Goal: Find specific page/section: Find specific page/section

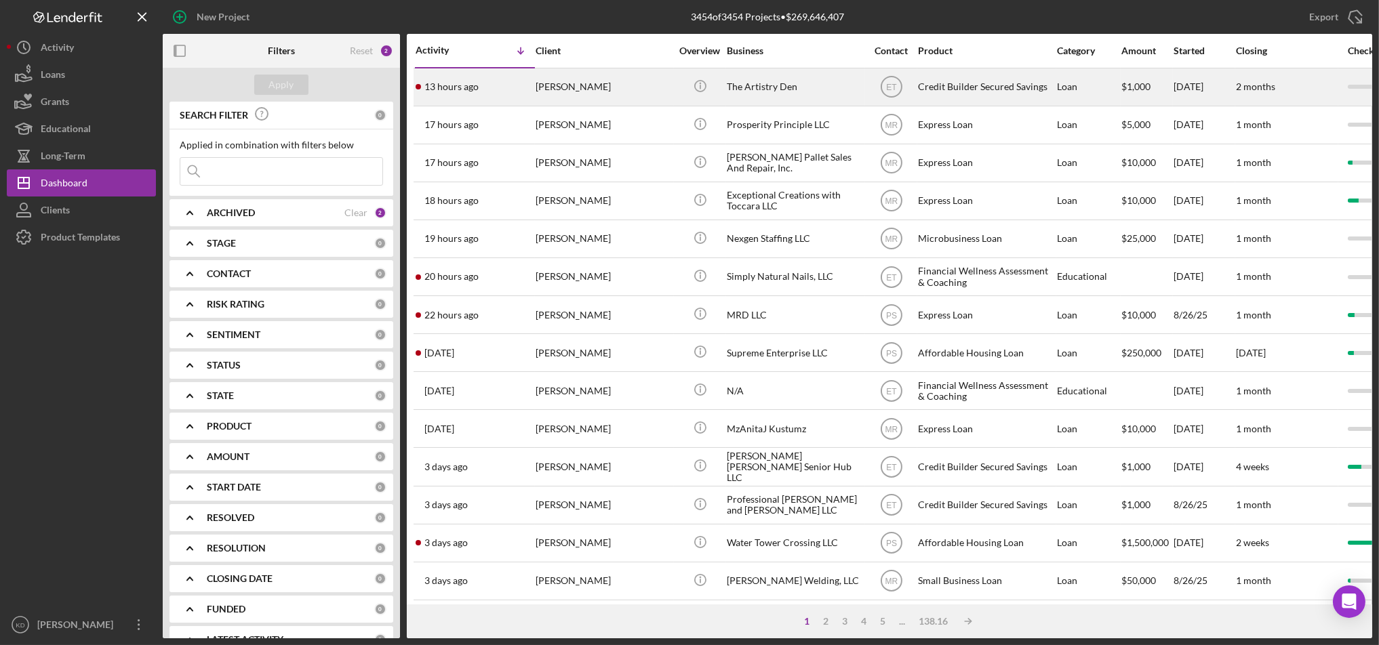
click at [747, 96] on div "The Artistry Den" at bounding box center [795, 87] width 136 height 36
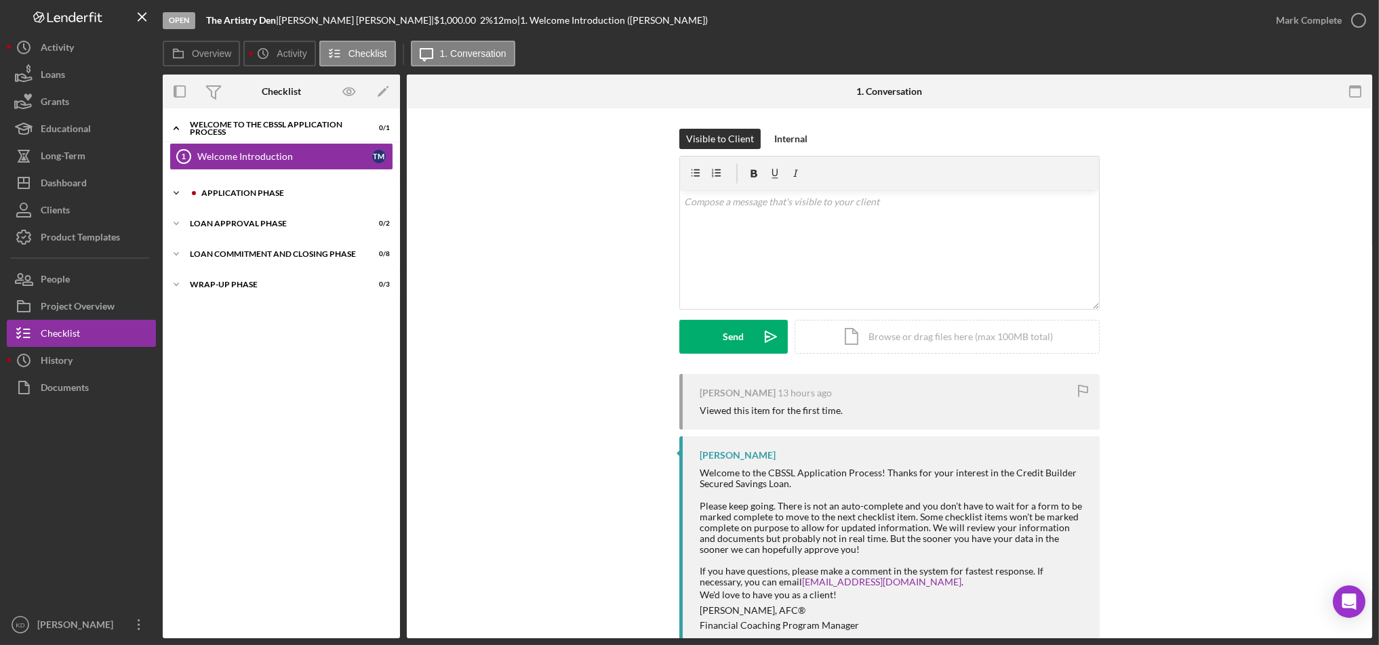
click at [237, 187] on div "Icon/Expander Application Phase 0 / 13" at bounding box center [281, 193] width 237 height 27
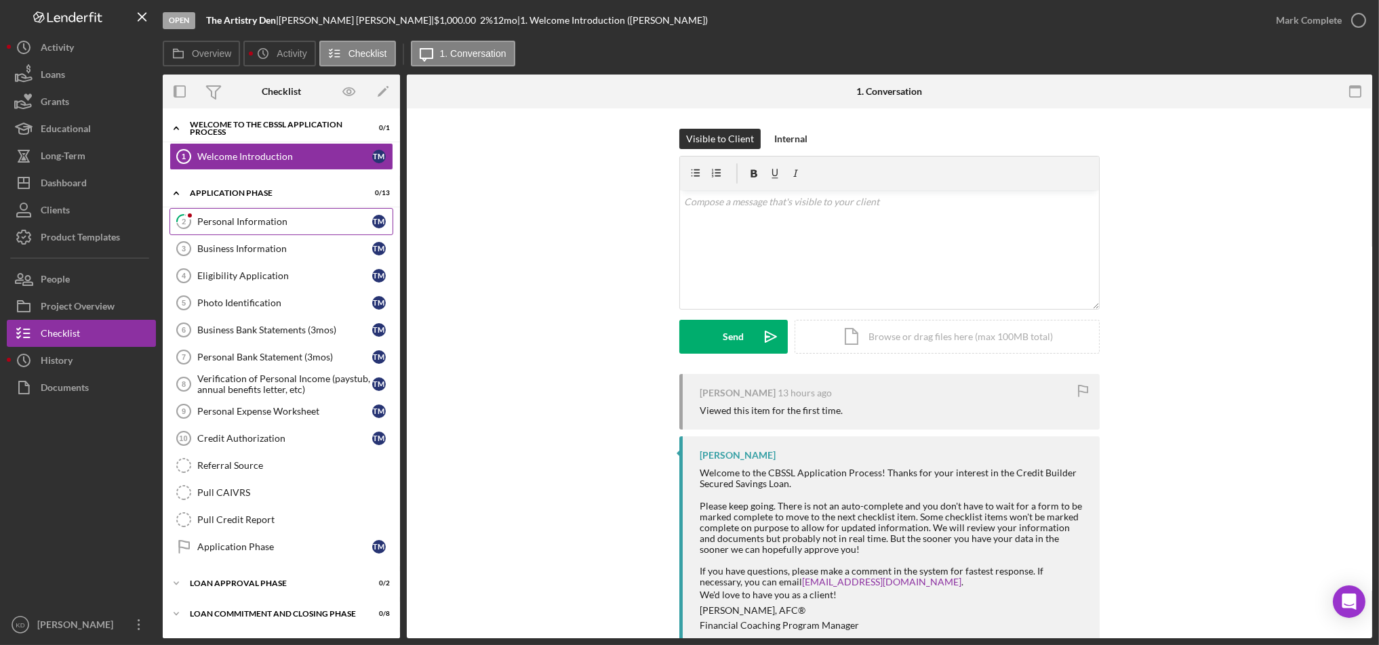
click at [252, 209] on link "2 Personal Information T M" at bounding box center [281, 221] width 224 height 27
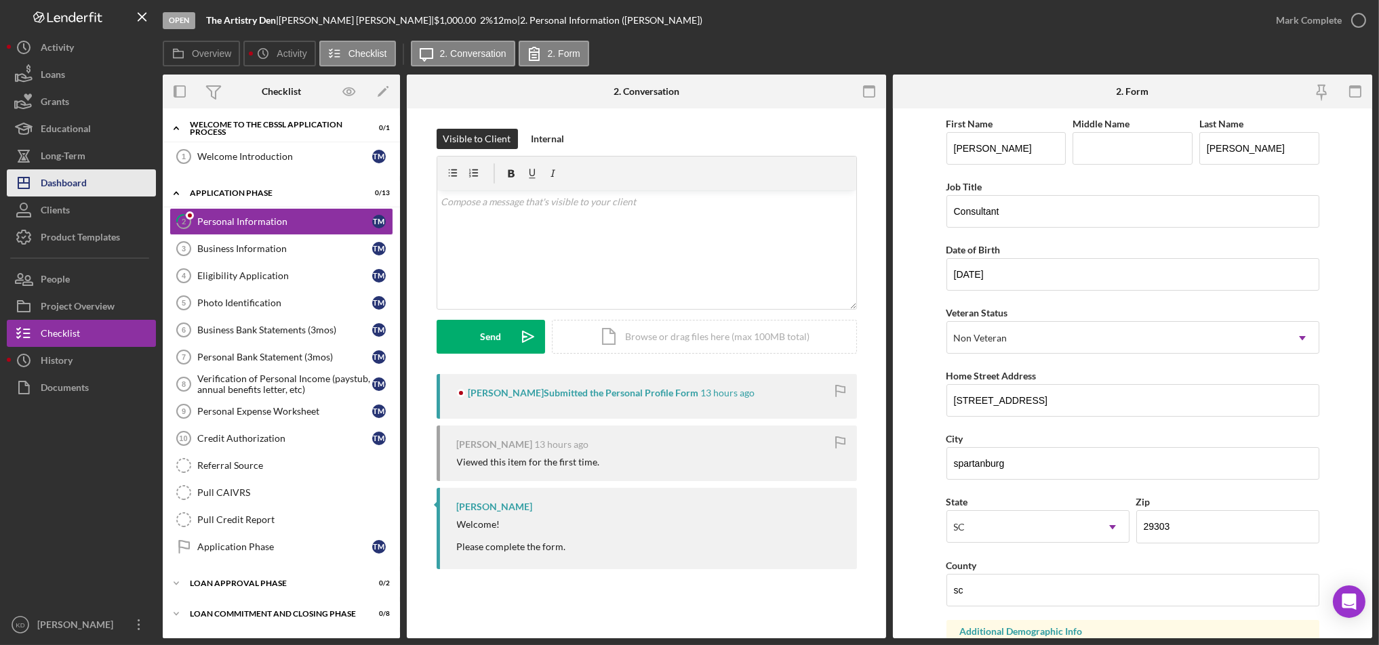
click at [91, 172] on button "Icon/Dashboard Dashboard" at bounding box center [81, 182] width 149 height 27
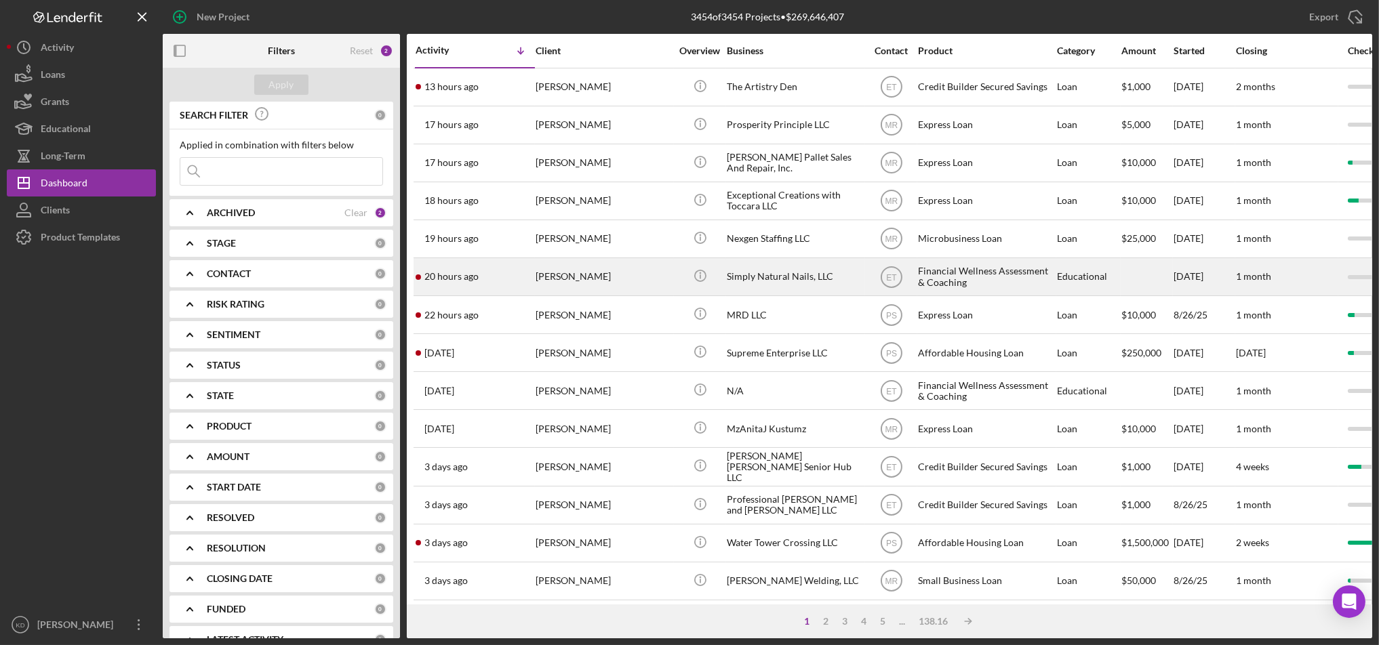
click at [616, 287] on div "[PERSON_NAME]" at bounding box center [604, 277] width 136 height 36
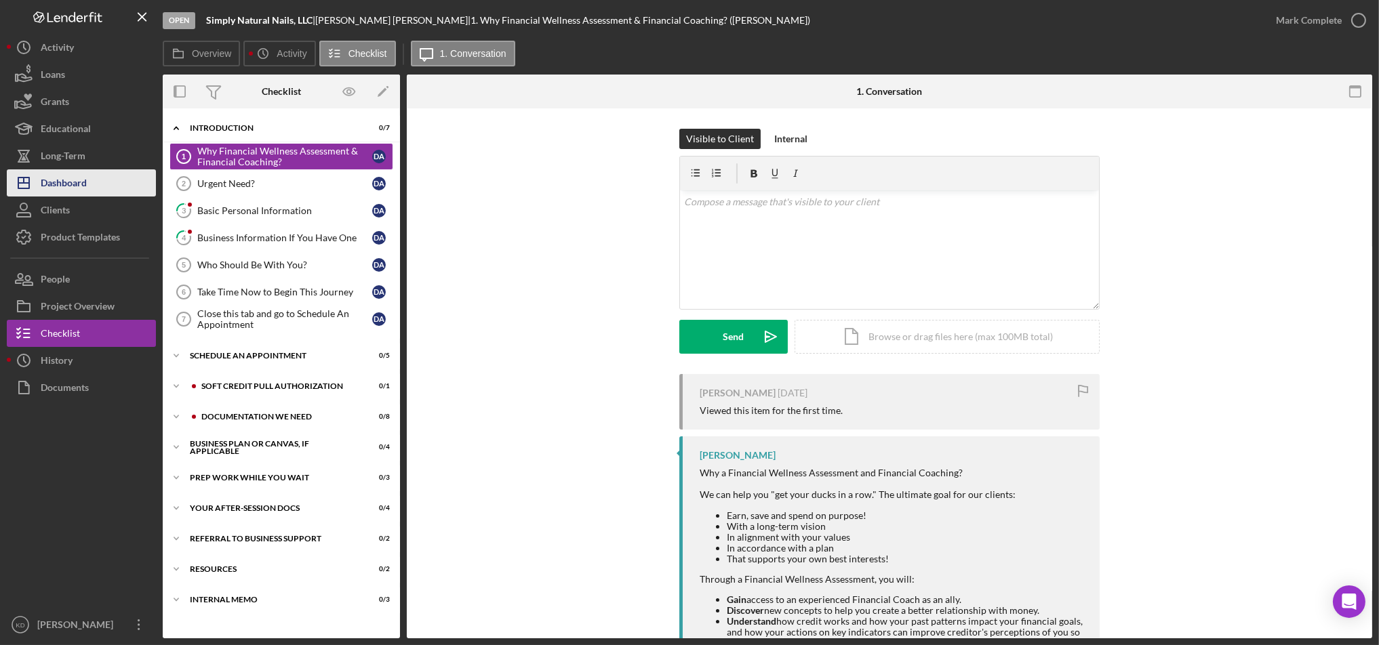
click at [75, 180] on div "Dashboard" at bounding box center [64, 184] width 46 height 31
